Goal: Task Accomplishment & Management: Manage account settings

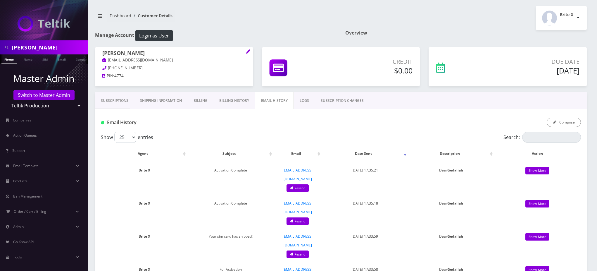
scroll to position [697, 0]
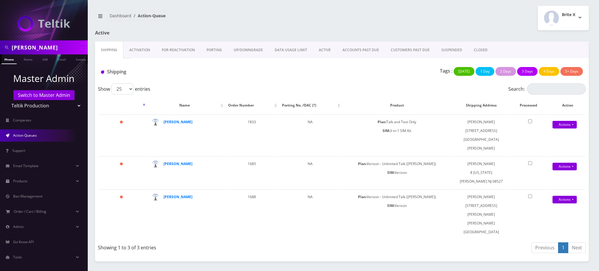
drag, startPoint x: 44, startPoint y: 47, endPoint x: 0, endPoint y: 12, distance: 55.7
click at [0, 15] on nav "Andrew Tsai Phone Name SIM Email Company Customer Master Admin Switch to Master…" at bounding box center [44, 135] width 88 height 271
paste input "18452630605"
drag, startPoint x: 15, startPoint y: 47, endPoint x: 0, endPoint y: 25, distance: 26.6
click at [0, 33] on nav "18452630605 Phone Name SIM Email Company Customer Master Admin Switch to Master…" at bounding box center [44, 135] width 88 height 271
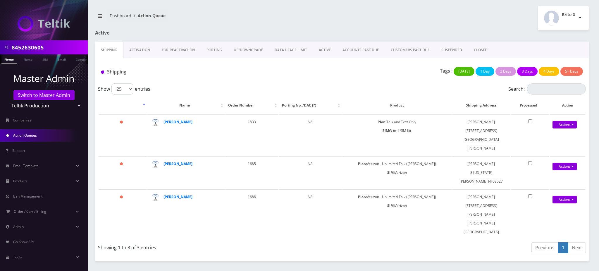
type input "8452630605"
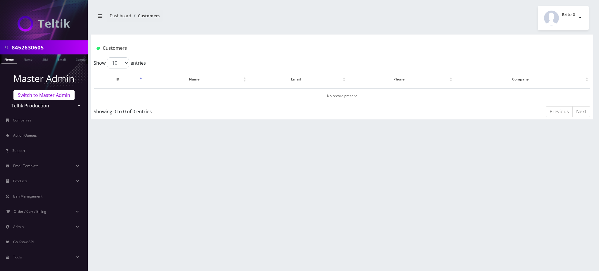
click at [48, 94] on link "Switch to Master Admin" at bounding box center [43, 95] width 61 height 10
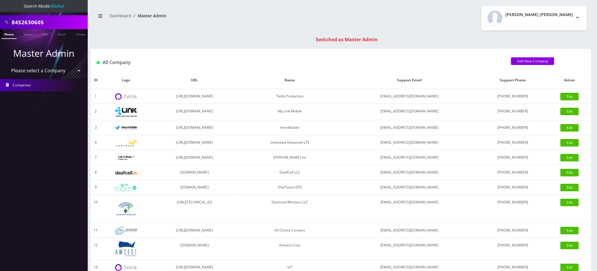
click at [7, 31] on link "Phone" at bounding box center [8, 34] width 15 height 10
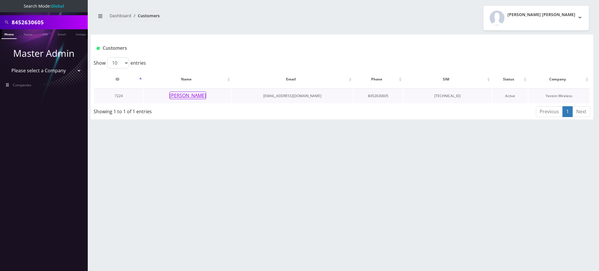
click at [201, 94] on button "[PERSON_NAME]" at bounding box center [187, 95] width 37 height 8
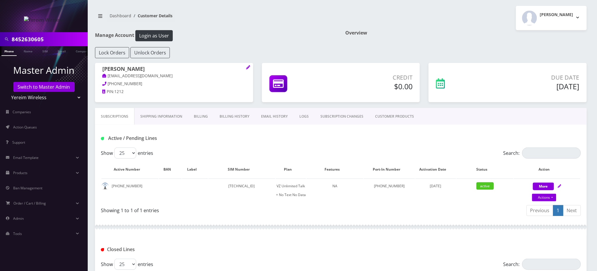
click at [353, 116] on link "SUBSCRIPTION CHANGES" at bounding box center [342, 116] width 55 height 17
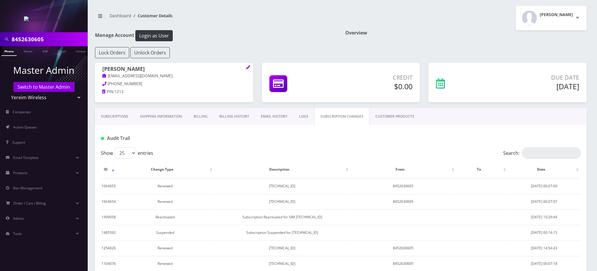
click at [113, 118] on link "Subscriptions" at bounding box center [114, 116] width 39 height 17
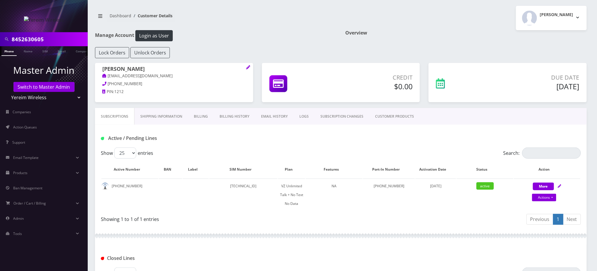
click at [33, 40] on input "8452630605" at bounding box center [49, 39] width 75 height 11
click at [33, 39] on input "8452630605" at bounding box center [49, 39] width 75 height 11
click at [31, 37] on input "8452630605" at bounding box center [49, 39] width 75 height 11
